Goal: Task Accomplishment & Management: Manage account settings

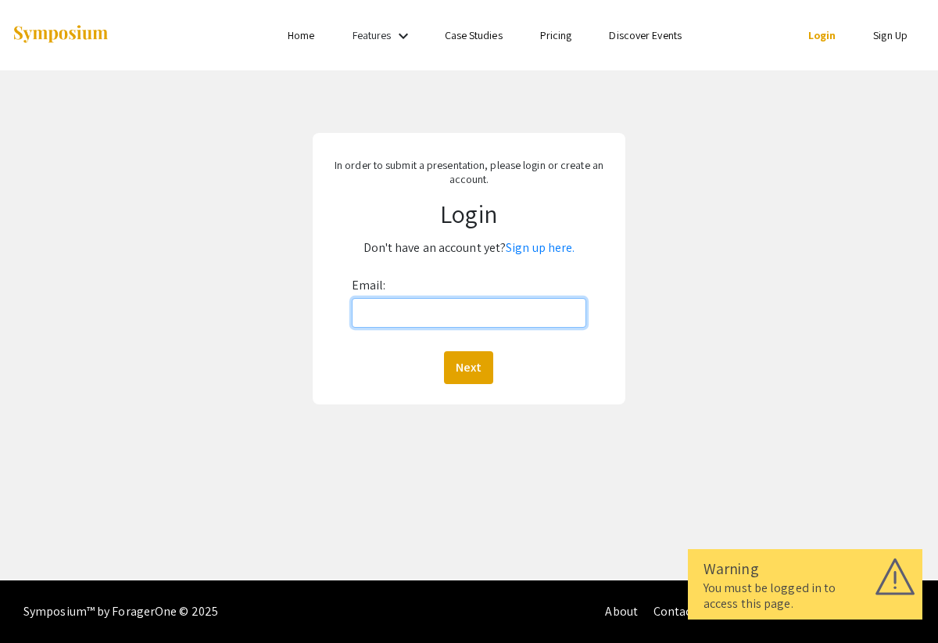
click at [399, 323] on input "Email:" at bounding box center [469, 313] width 235 height 30
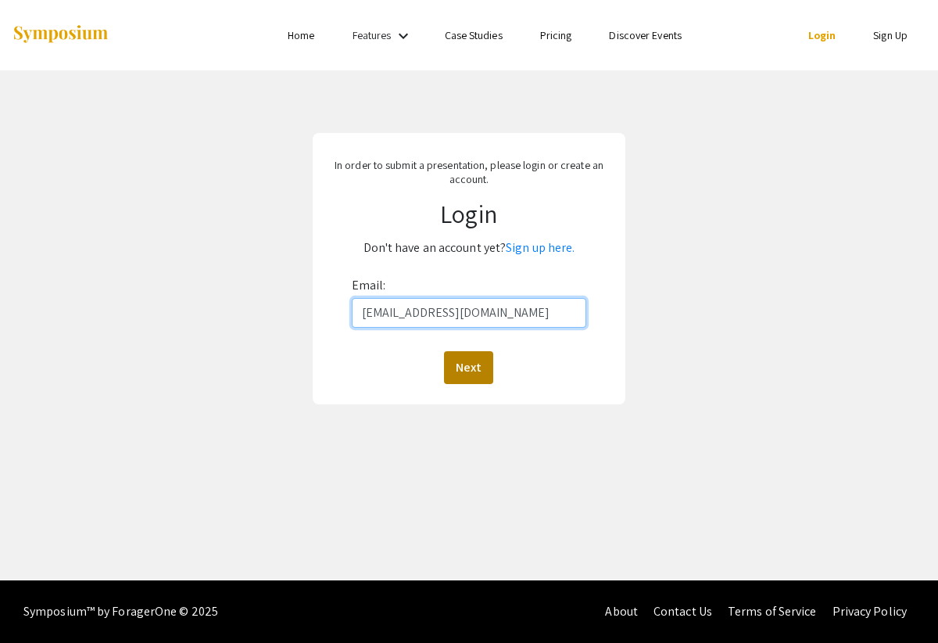
type input "[EMAIL_ADDRESS][DOMAIN_NAME]"
click at [471, 374] on button "Next" at bounding box center [468, 367] width 49 height 33
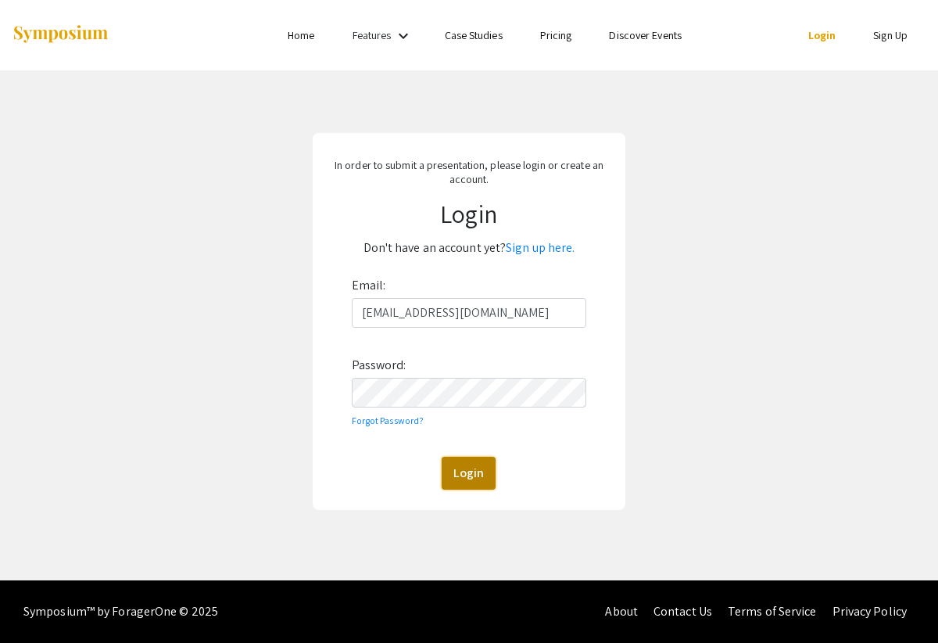
click at [458, 464] on button "Login" at bounding box center [469, 473] width 54 height 33
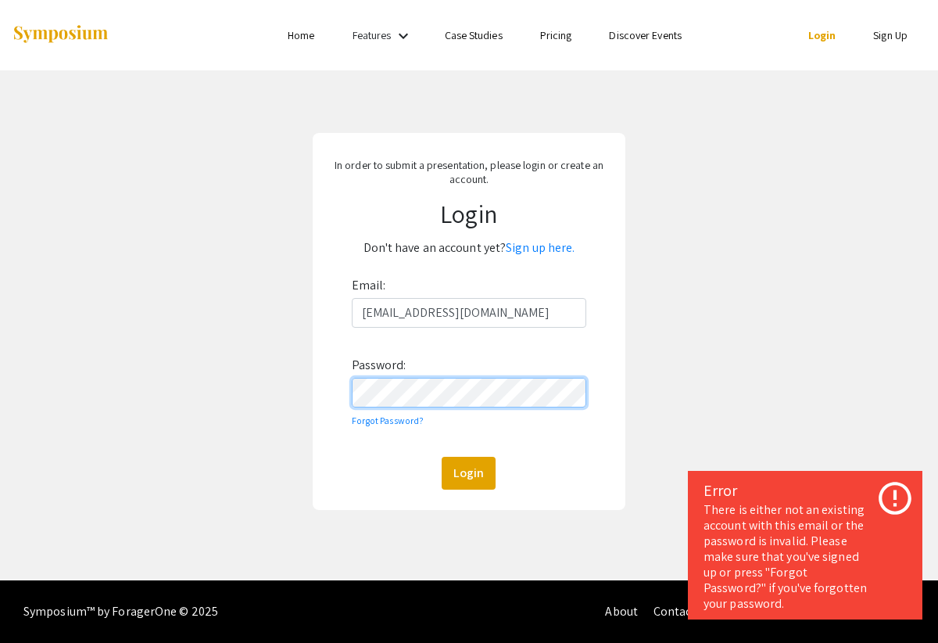
click at [303, 384] on div "In order to submit a presentation, please login or create an account. Login Don…" at bounding box center [469, 321] width 962 height 502
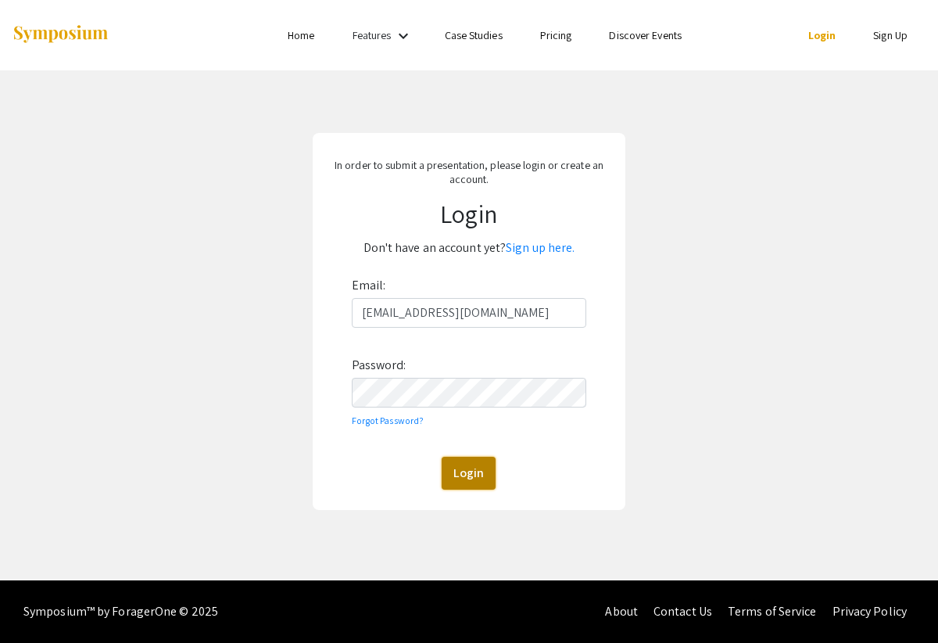
click at [479, 474] on button "Login" at bounding box center [469, 473] width 54 height 33
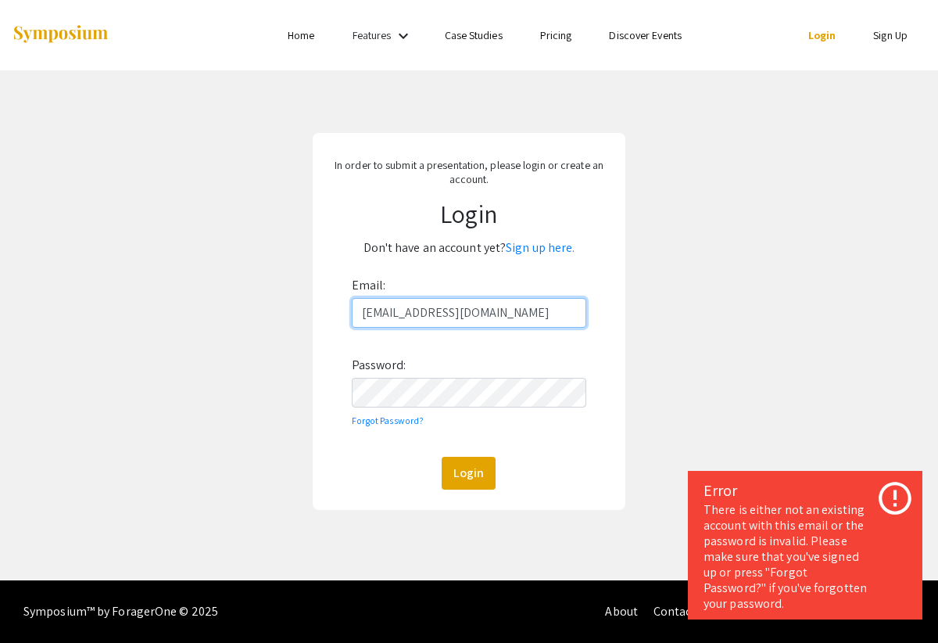
drag, startPoint x: 490, startPoint y: 314, endPoint x: 113, endPoint y: 271, distance: 379.2
click at [124, 277] on div "In order to submit a presentation, please login or create an account. Login Don…" at bounding box center [469, 321] width 962 height 502
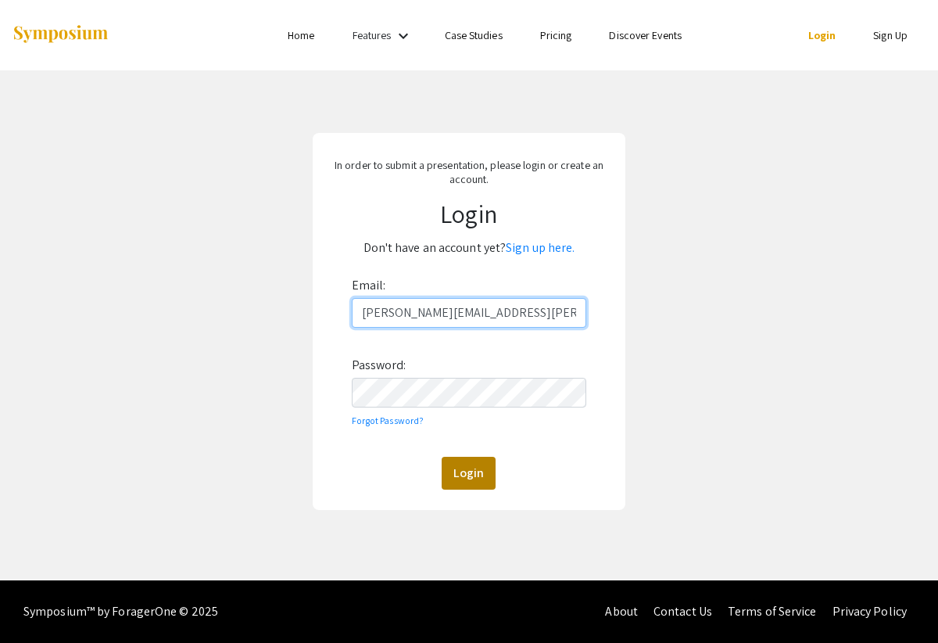
type input "[PERSON_NAME][EMAIL_ADDRESS][PERSON_NAME][DOMAIN_NAME]"
click at [468, 484] on button "Login" at bounding box center [469, 473] width 54 height 33
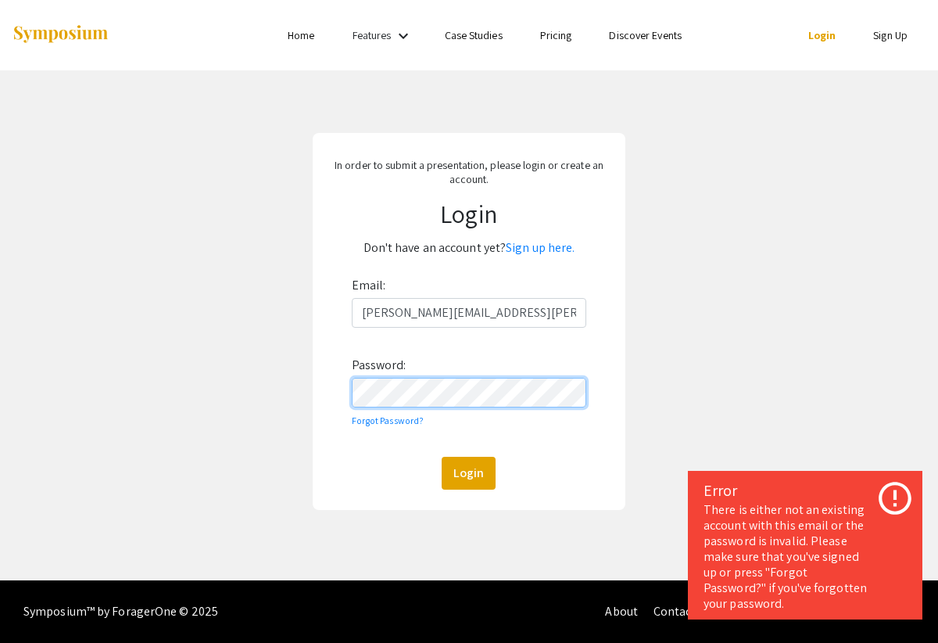
click at [242, 372] on div "In order to submit a presentation, please login or create an account. Login Don…" at bounding box center [469, 321] width 962 height 502
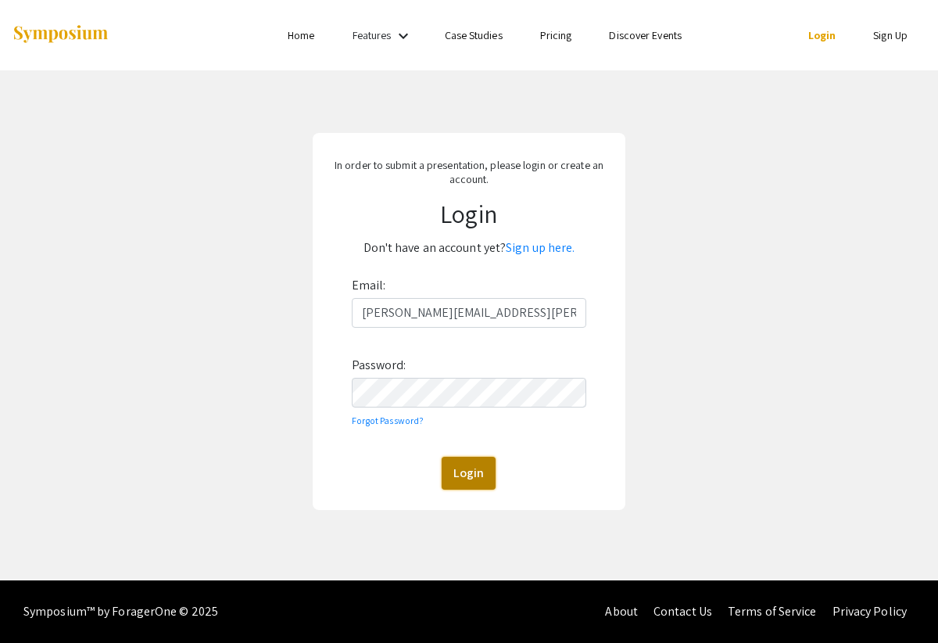
click at [454, 468] on button "Login" at bounding box center [469, 473] width 54 height 33
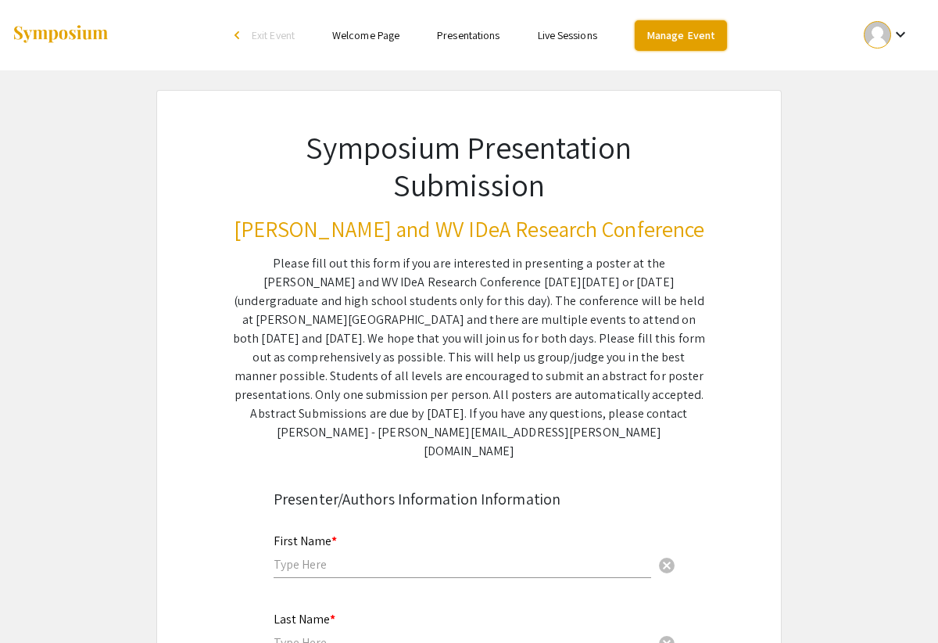
click at [654, 41] on link "Manage Event" at bounding box center [681, 35] width 92 height 30
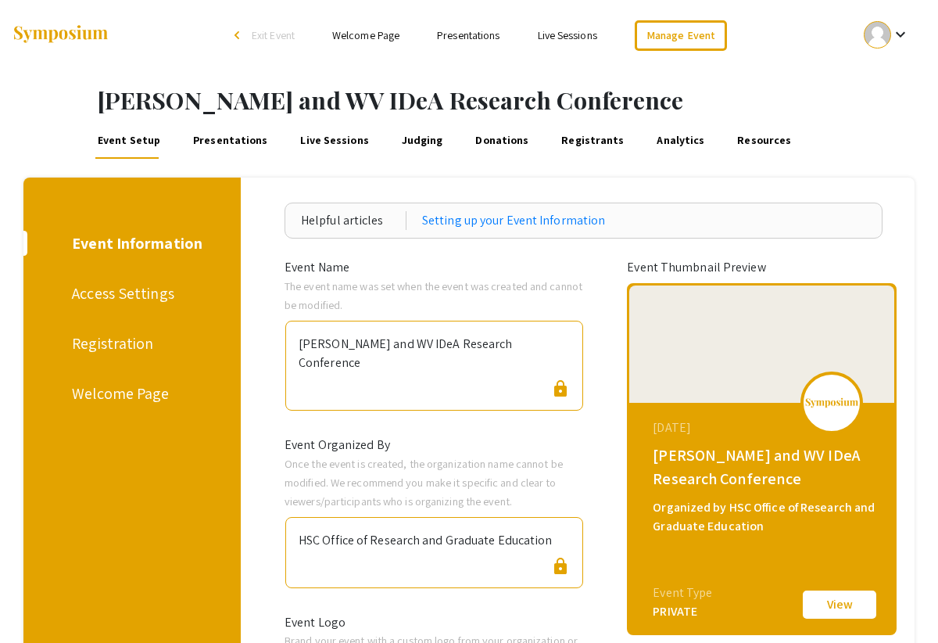
click at [245, 134] on link "Presentations" at bounding box center [230, 140] width 79 height 38
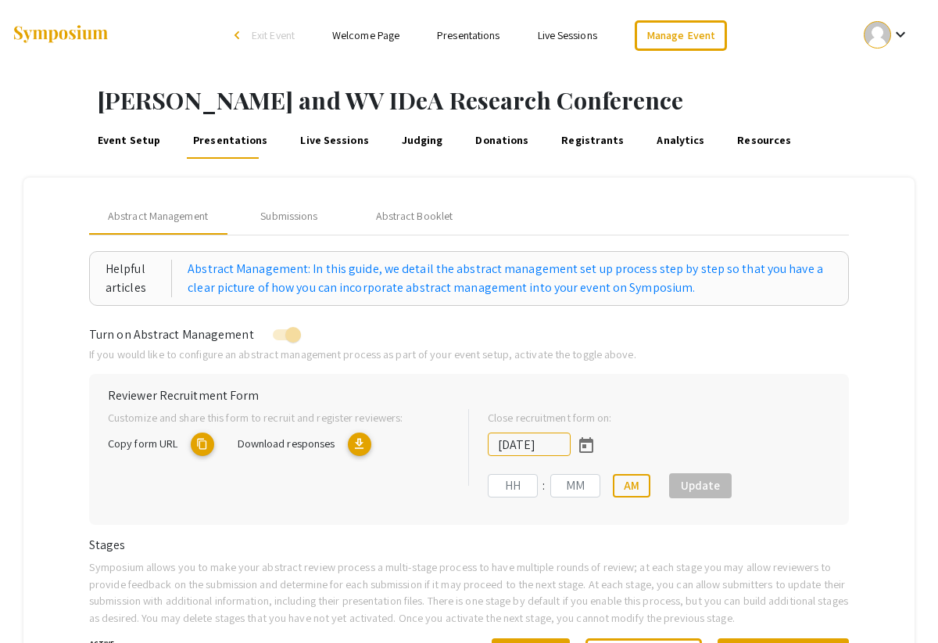
type input "[DATE]"
type input "09"
type input "50"
click at [288, 220] on div "Submissions" at bounding box center [288, 216] width 57 height 16
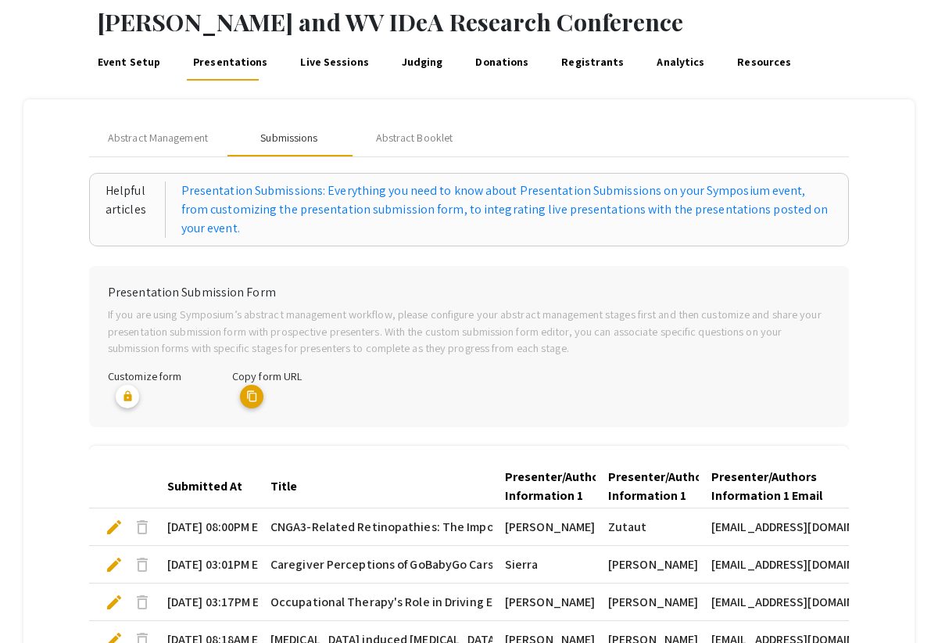
scroll to position [79, 0]
click at [412, 62] on link "Judging" at bounding box center [423, 61] width 46 height 38
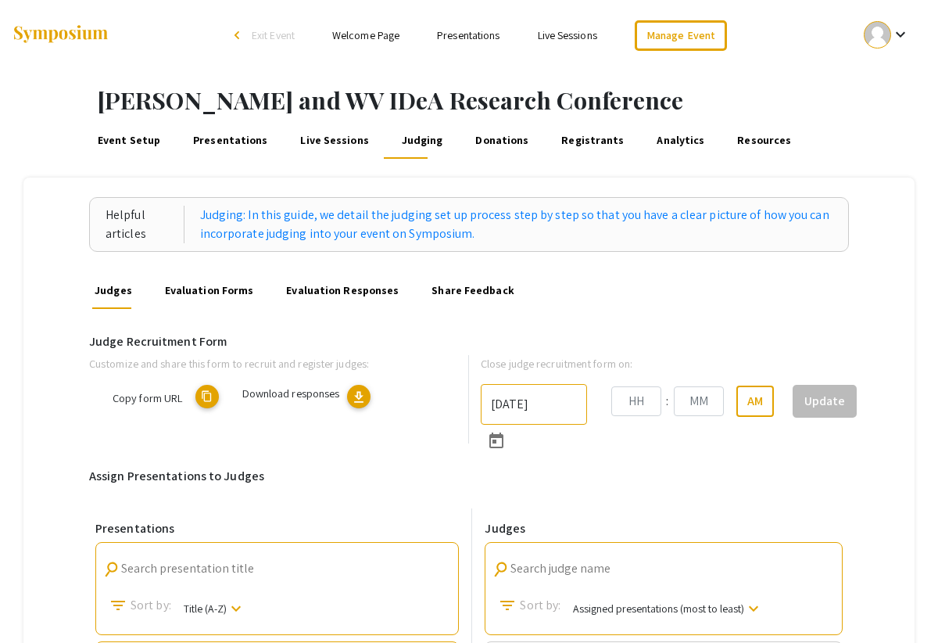
type input "[DATE]"
type input "11"
type input "59"
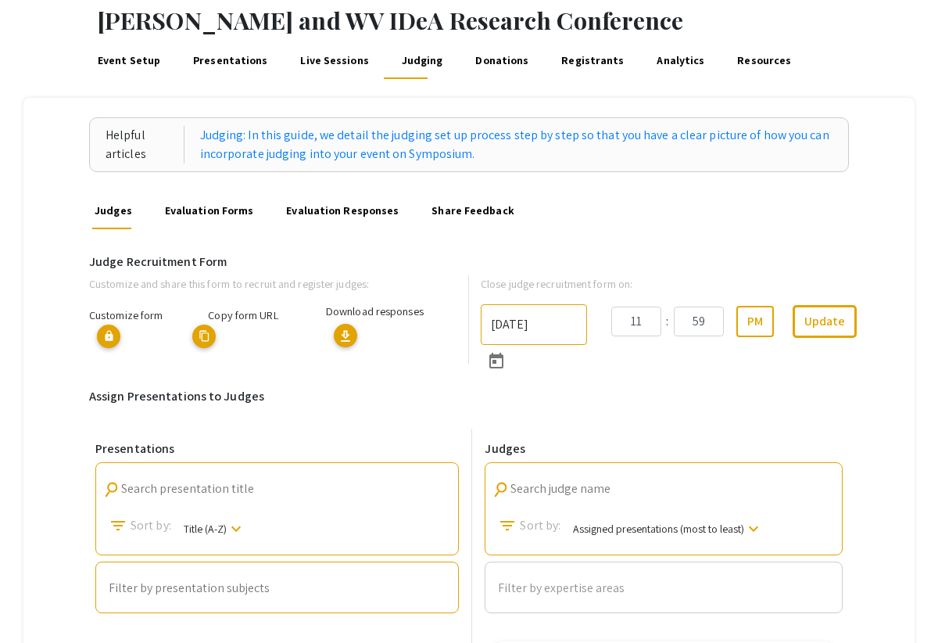
scroll to position [78, 0]
